Goal: Transaction & Acquisition: Obtain resource

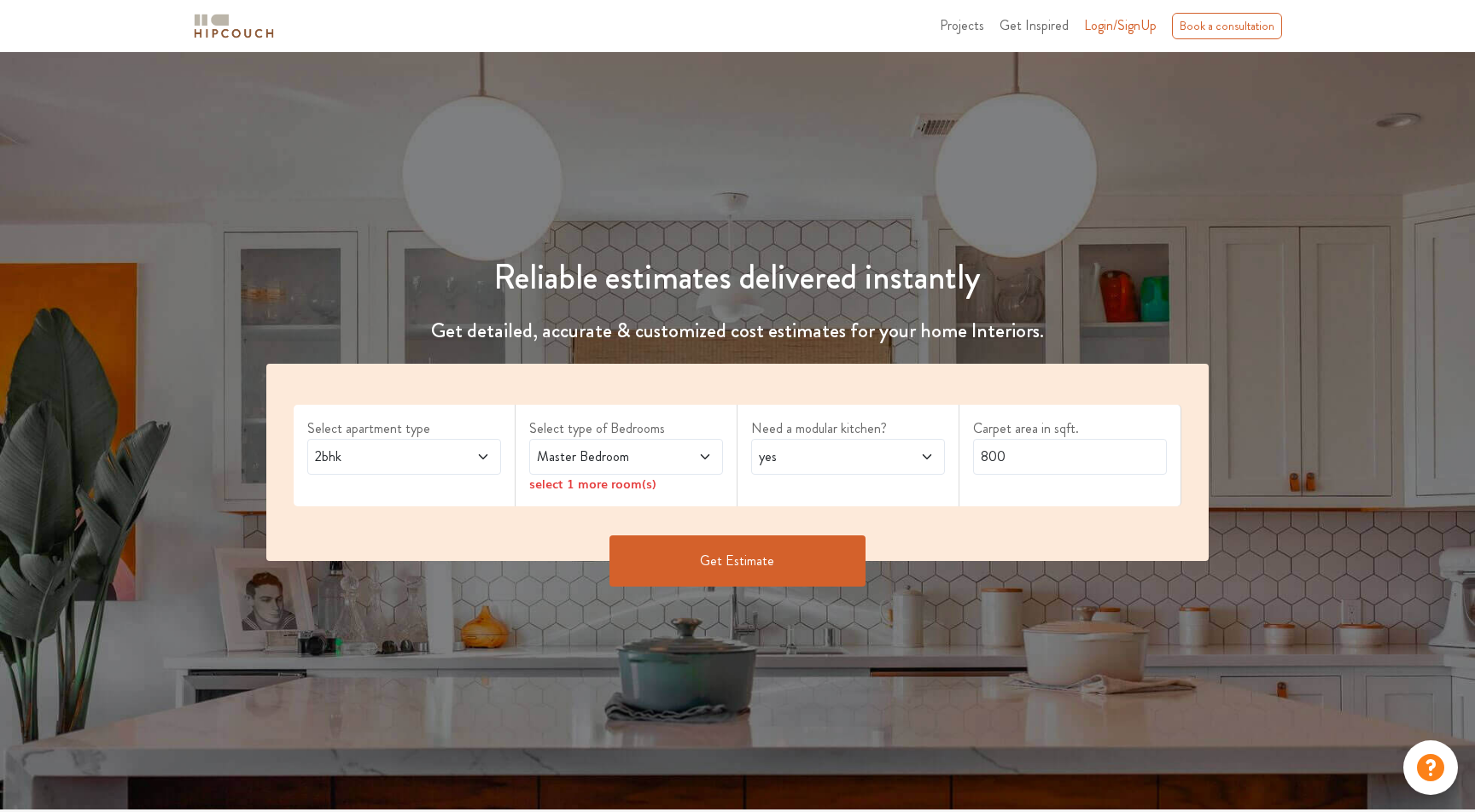
click at [597, 456] on span "Master Bedroom" at bounding box center [600, 456] width 134 height 21
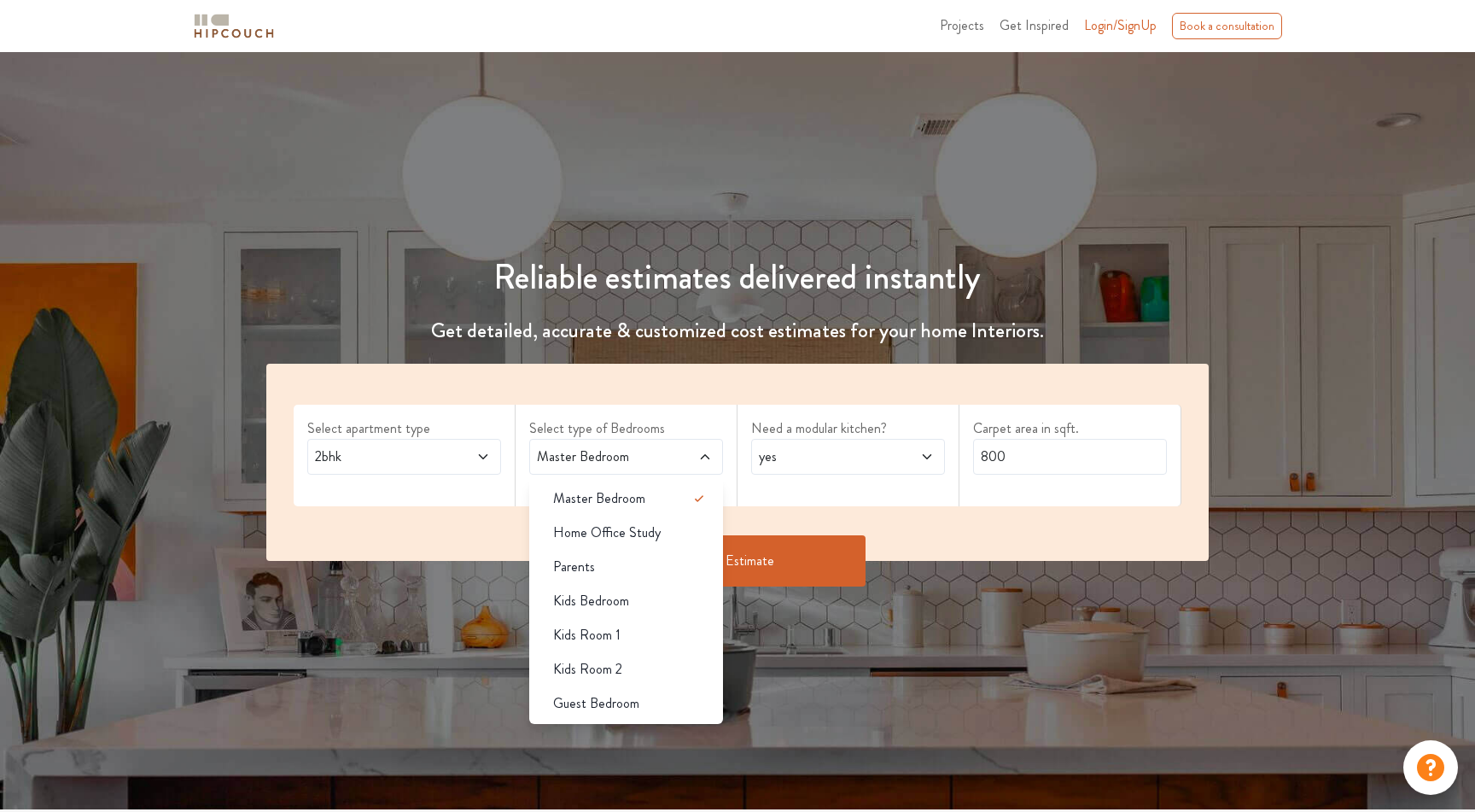
click at [927, 405] on div "Need a modular kitchen? yes" at bounding box center [848, 455] width 222 height 102
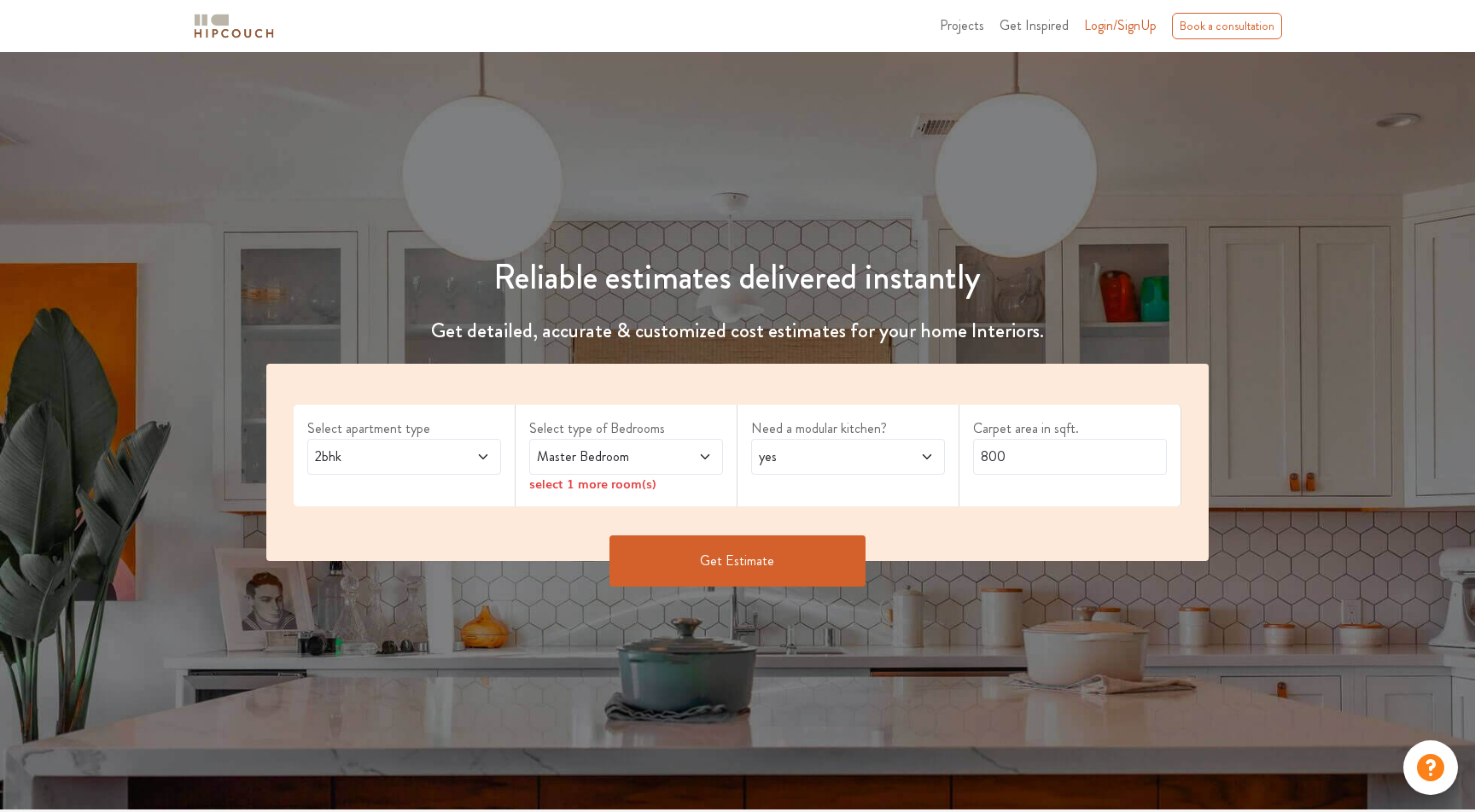
click at [759, 563] on button "Get Estimate" at bounding box center [738, 561] width 256 height 51
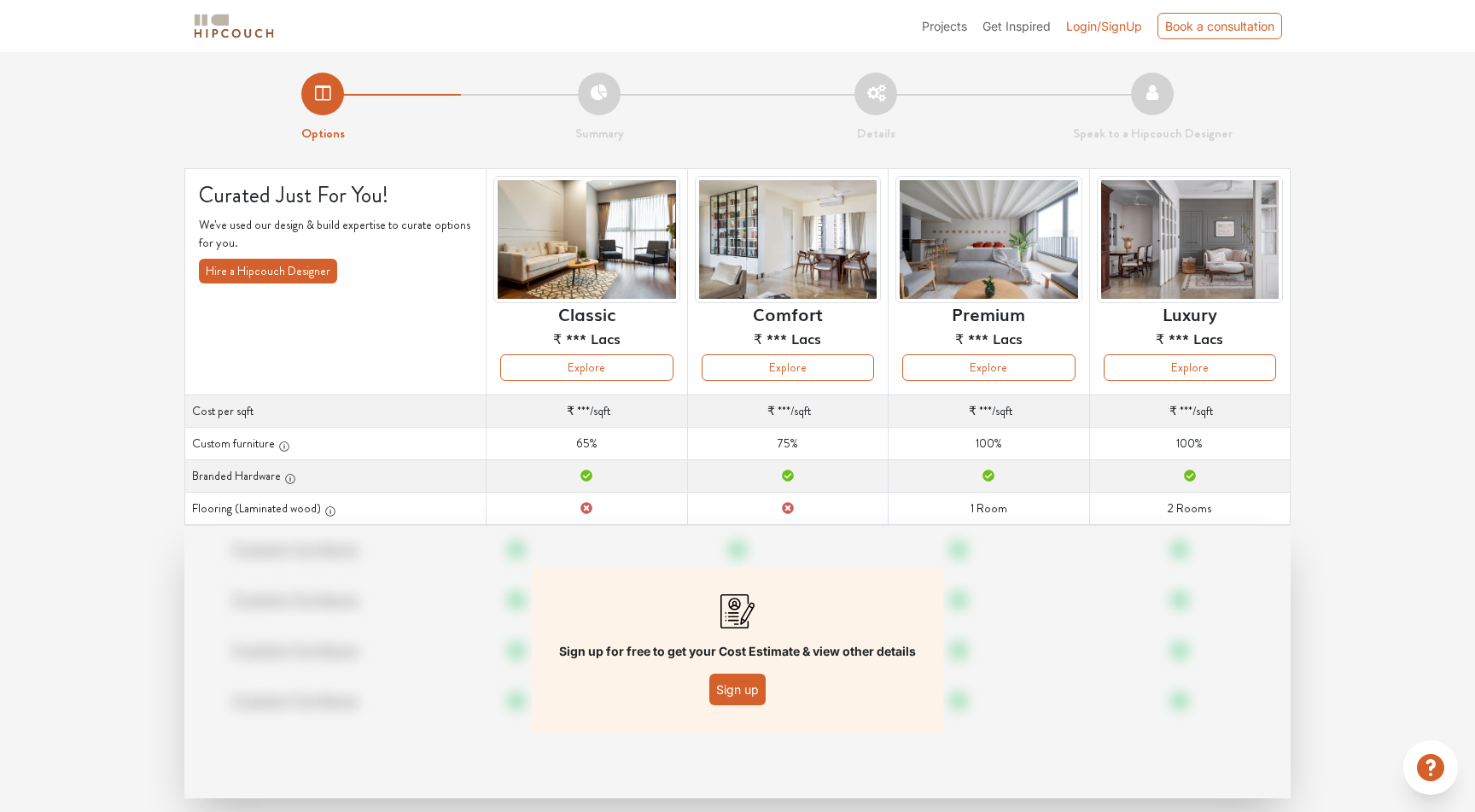
drag, startPoint x: 282, startPoint y: 448, endPoint x: 300, endPoint y: 448, distance: 18.0
click at [300, 448] on th "Custom furniture" at bounding box center [336, 444] width 301 height 32
click at [731, 695] on button "Sign up" at bounding box center [738, 689] width 57 height 31
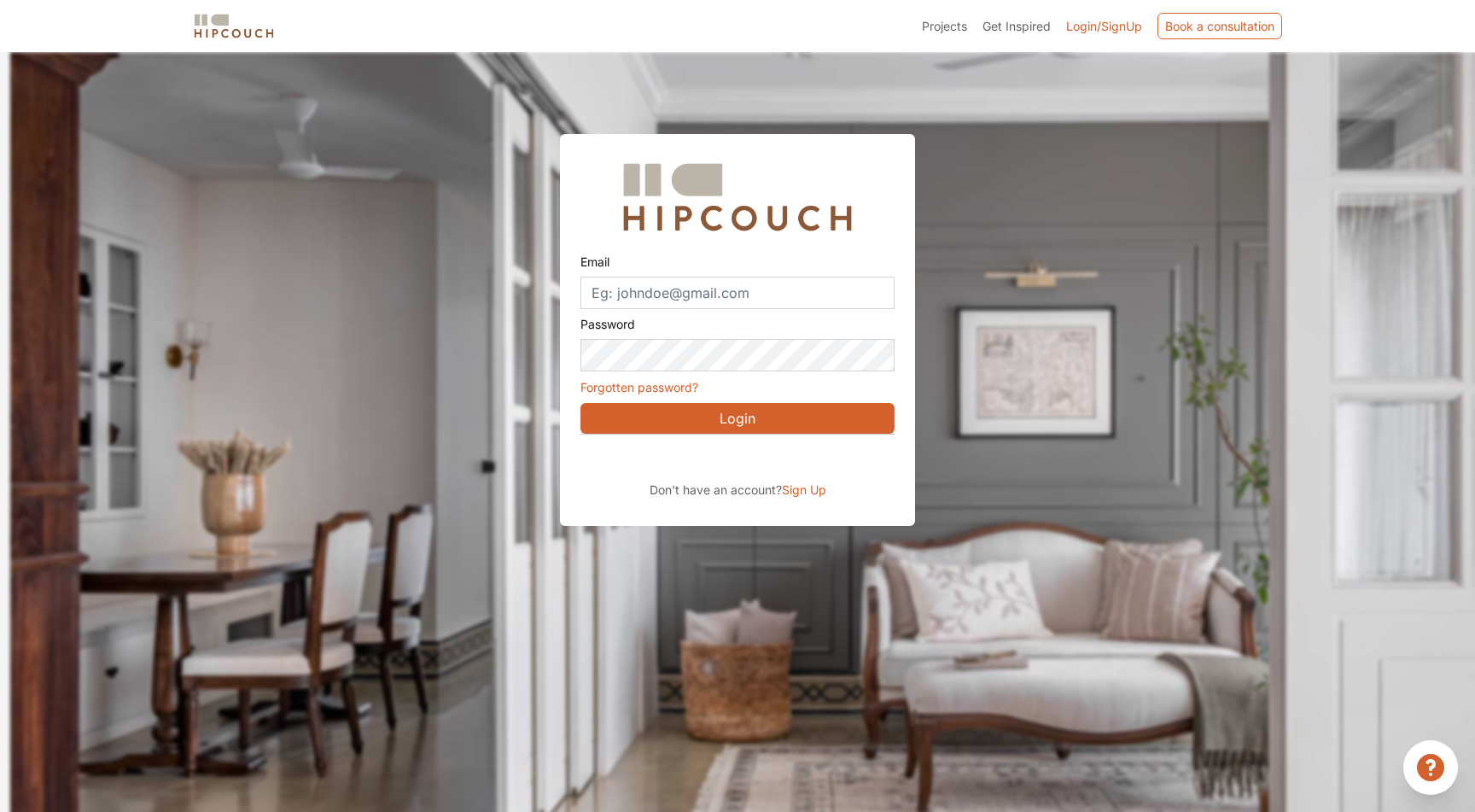
click at [768, 467] on div "Sign in with Google. Opens in new tab" at bounding box center [737, 458] width 313 height 37
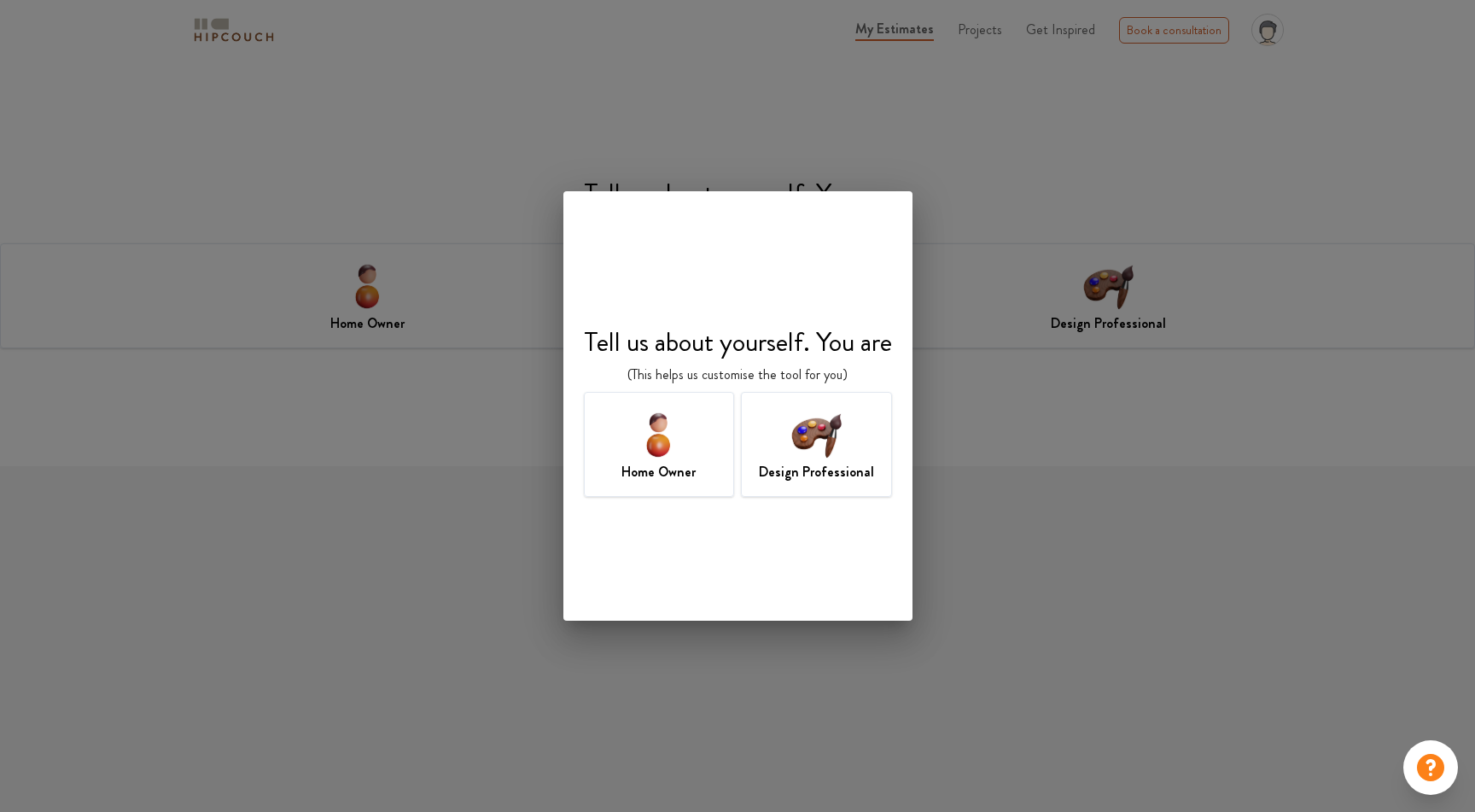
click at [678, 442] on img at bounding box center [658, 434] width 56 height 56
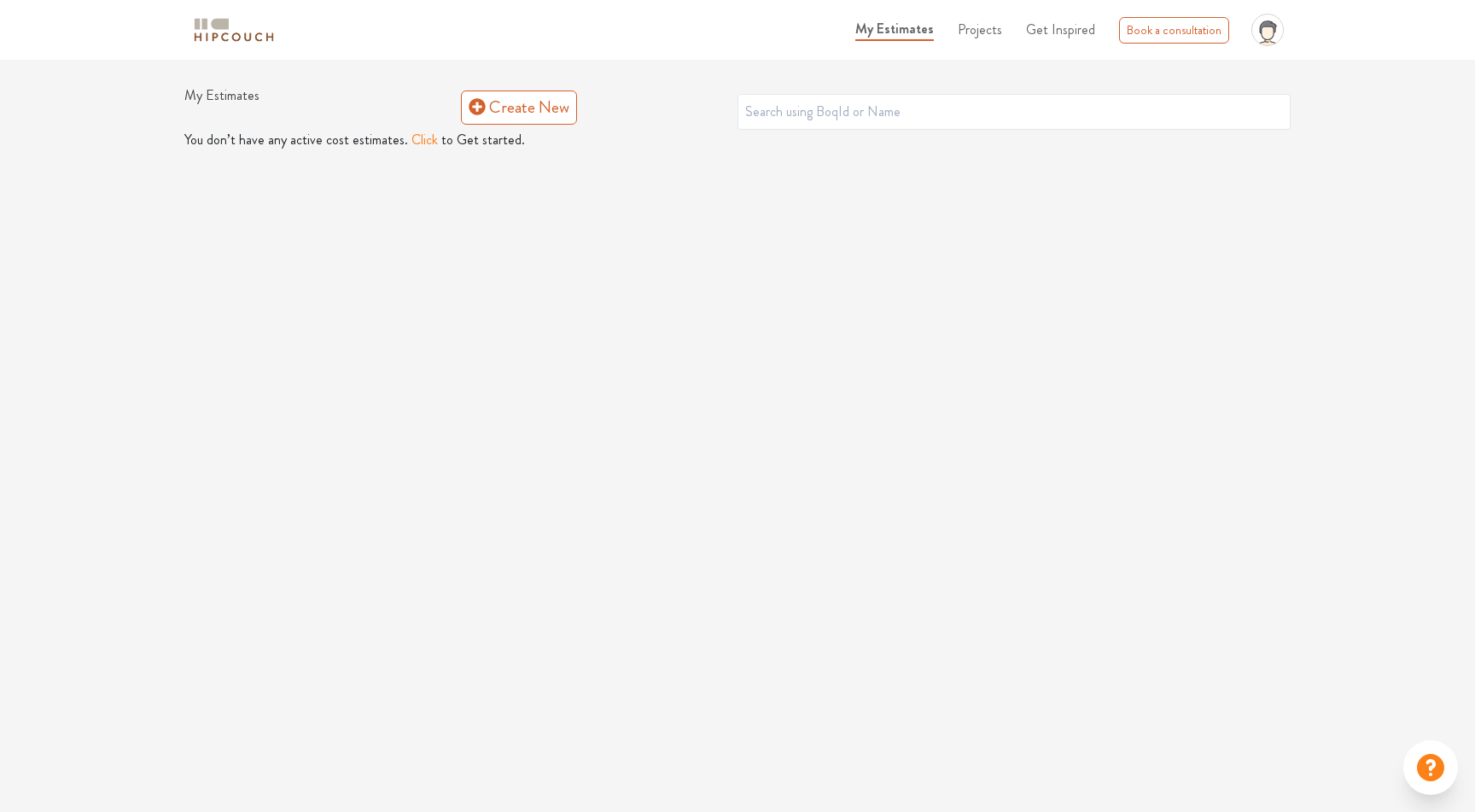
click at [920, 23] on span "My Estimates" at bounding box center [894, 28] width 78 height 20
click at [542, 123] on link "Create New" at bounding box center [519, 107] width 116 height 34
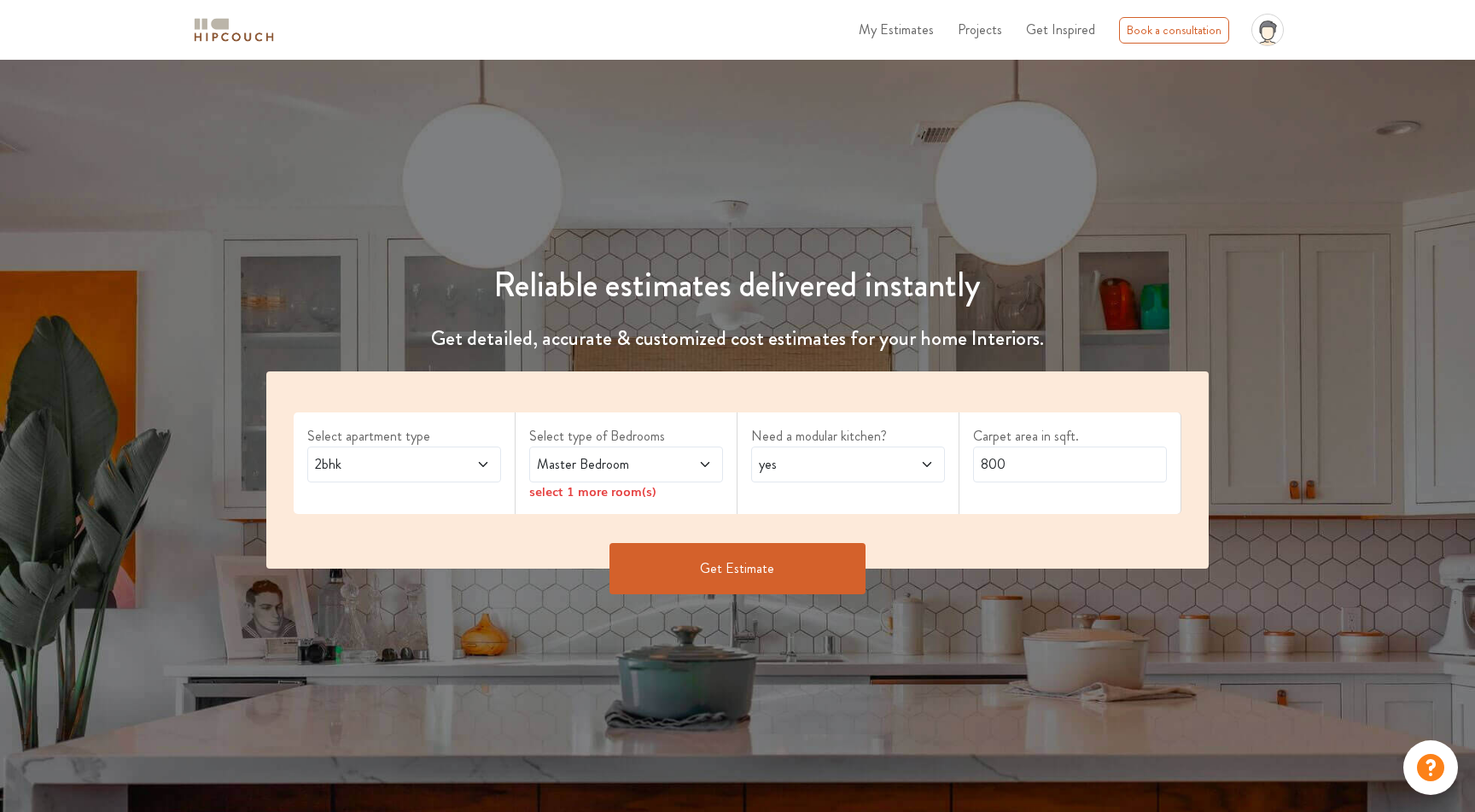
click at [777, 564] on button "Get Estimate" at bounding box center [738, 568] width 256 height 51
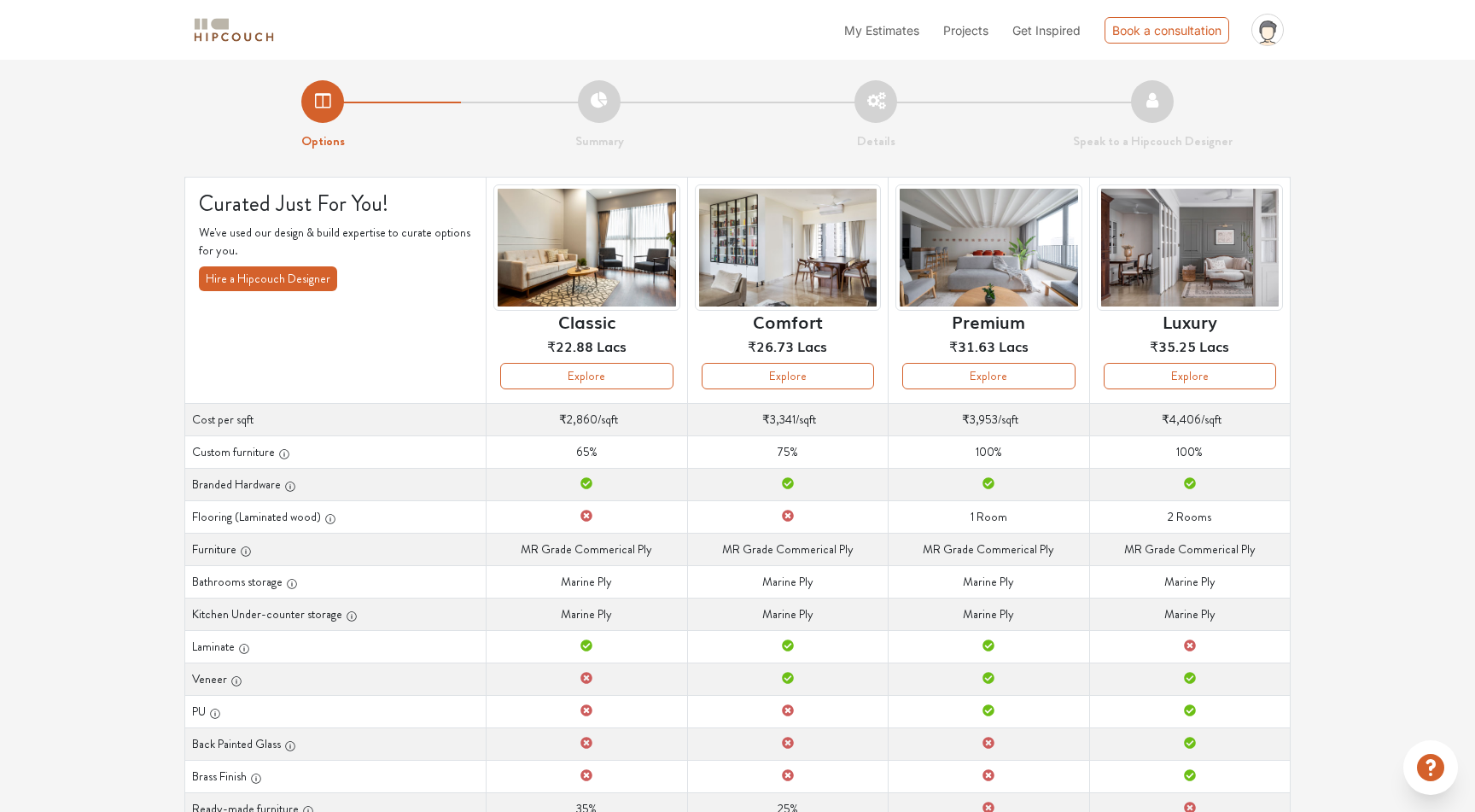
click at [978, 30] on span "Projects" at bounding box center [966, 30] width 45 height 15
click at [1409, 301] on div "Options Summary Details Speak to a Hipcouch Designer Curated Just For You! We'v…" at bounding box center [737, 528] width 1475 height 936
click at [1042, 30] on span "Get Inspired" at bounding box center [1047, 30] width 68 height 15
click at [1045, 98] on span "Visual Guides" at bounding box center [1055, 93] width 75 height 18
click at [1042, 23] on span "Get Inspired" at bounding box center [1047, 30] width 68 height 15
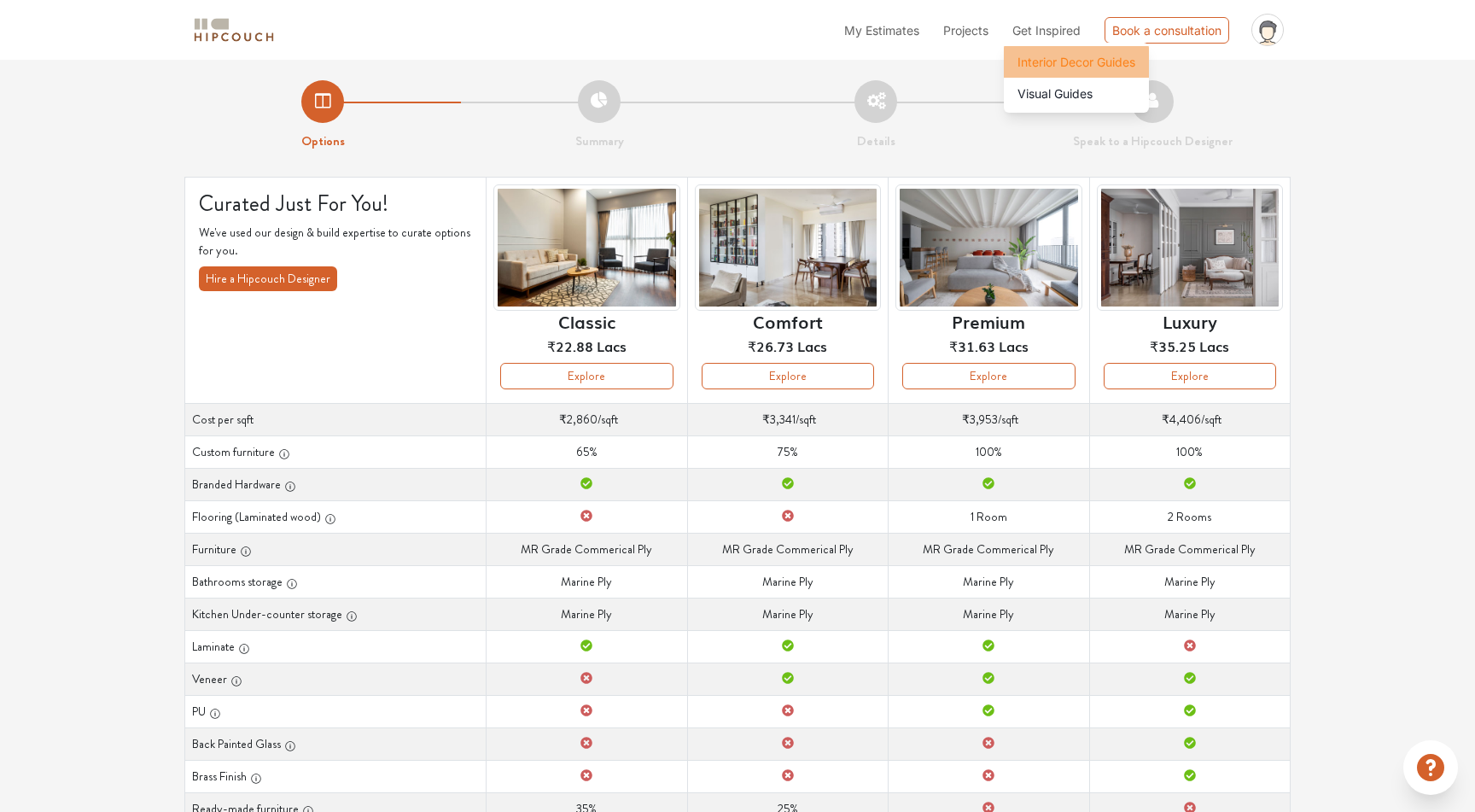
click at [1041, 68] on span "Interior Decor Guides" at bounding box center [1076, 62] width 118 height 18
